Goal: Information Seeking & Learning: Learn about a topic

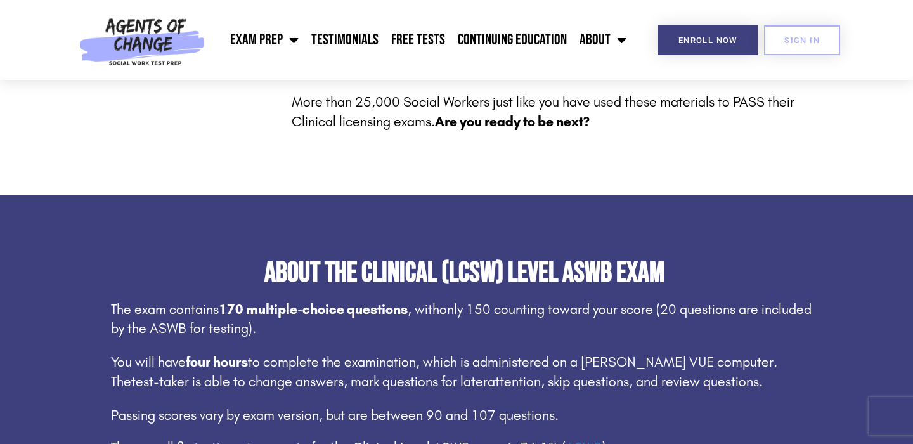
scroll to position [316, 0]
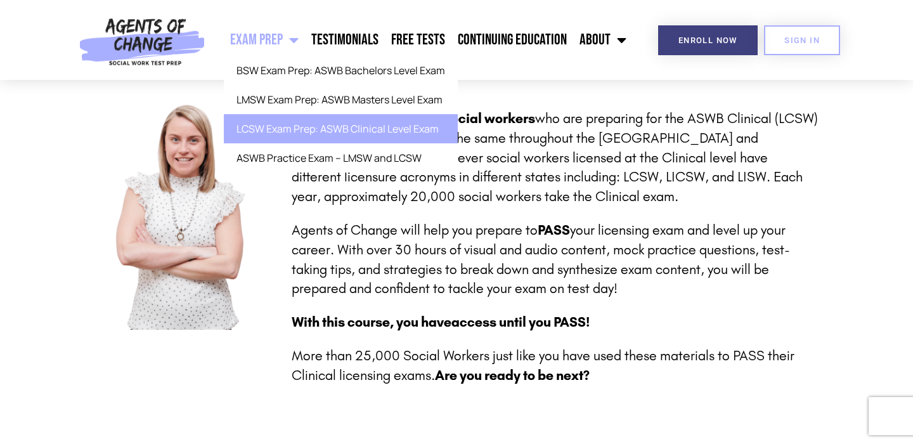
click at [284, 130] on link "LCSW Exam Prep: ASWB Clinical Level Exam" at bounding box center [341, 128] width 234 height 29
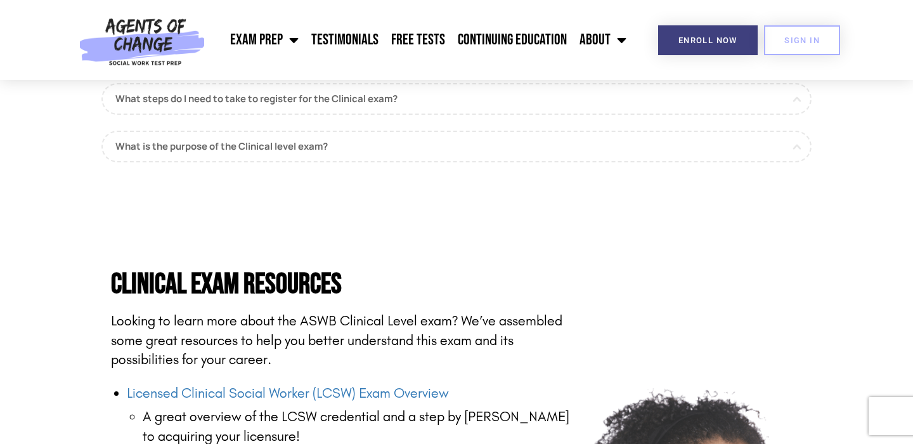
scroll to position [1585, 0]
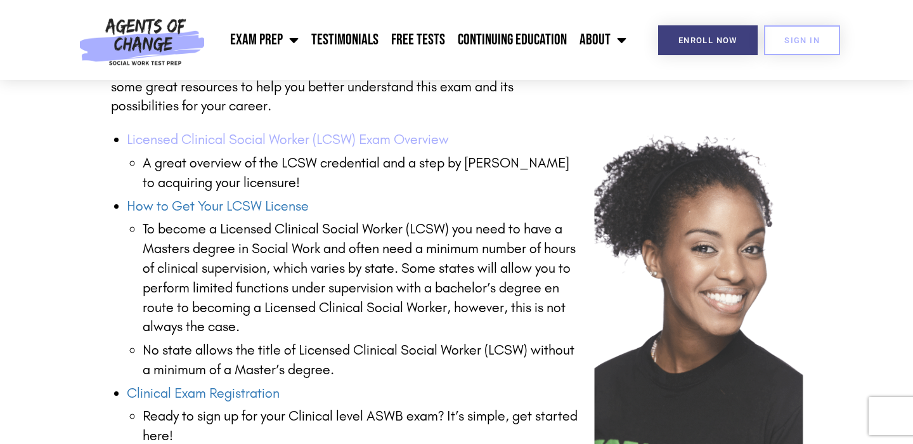
click at [237, 134] on link "Licensed Clinical Social Worker (LCSW) Exam Overview" at bounding box center [288, 139] width 322 height 16
